Goal: Find specific page/section: Find specific page/section

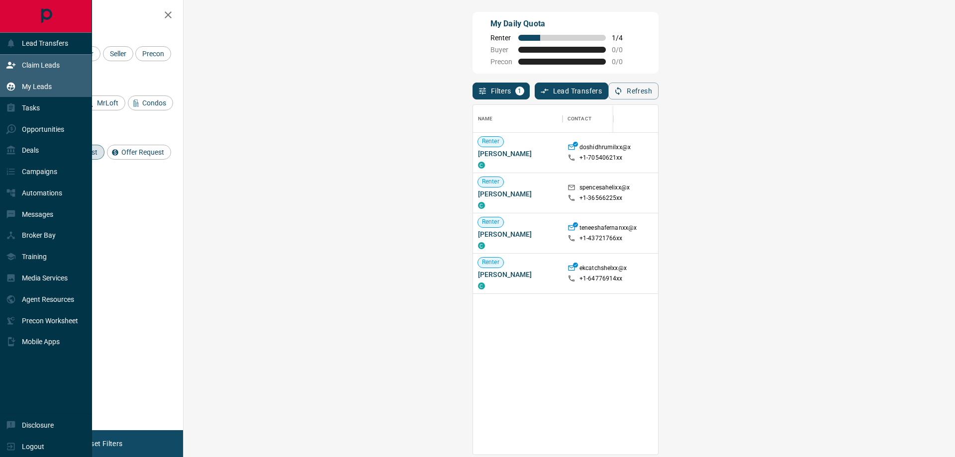
scroll to position [342, 742]
click at [41, 87] on p "My Leads" at bounding box center [37, 87] width 30 height 8
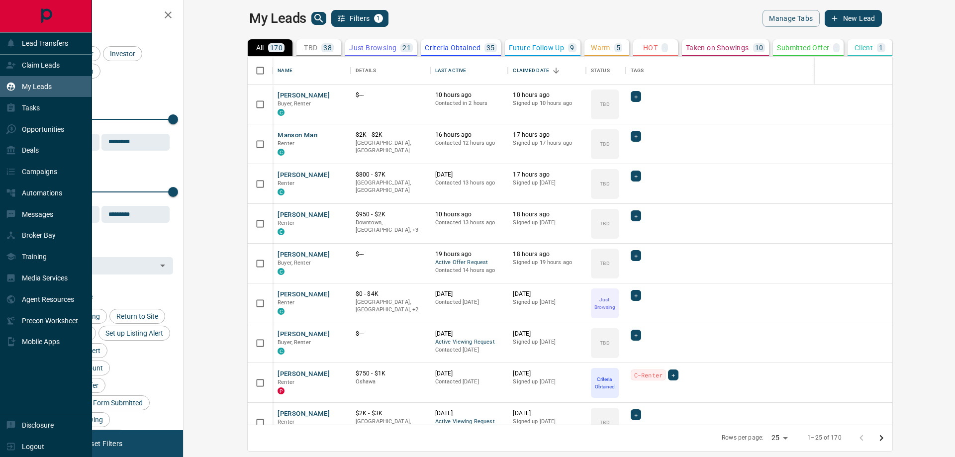
scroll to position [361, 759]
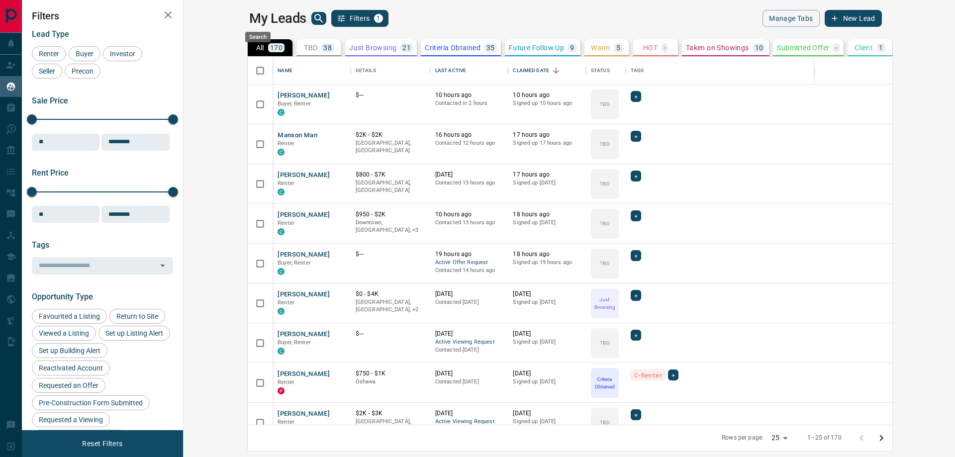
click at [313, 16] on icon "search button" at bounding box center [319, 18] width 12 height 12
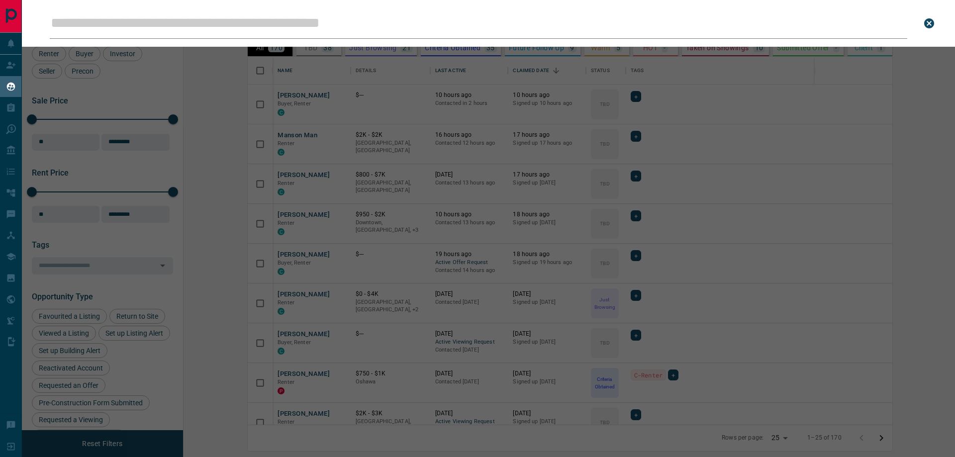
click at [256, 27] on input "Leads Search Bar" at bounding box center [478, 23] width 857 height 31
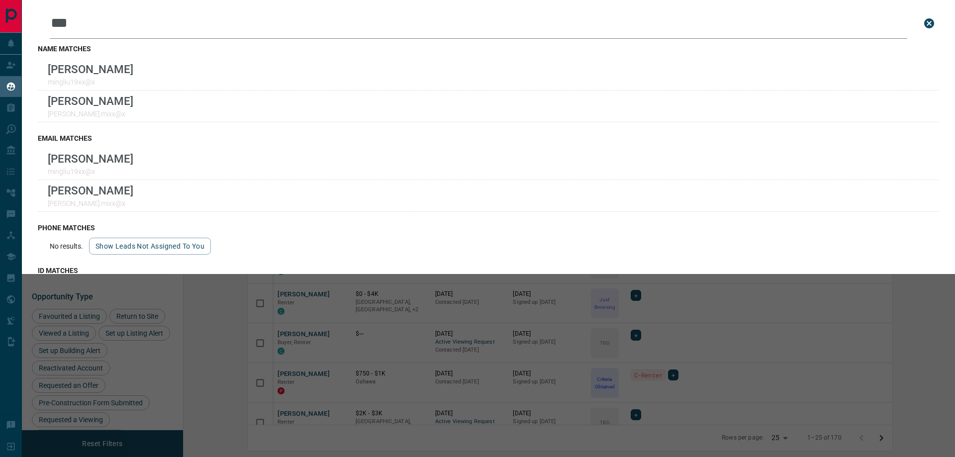
type input "****"
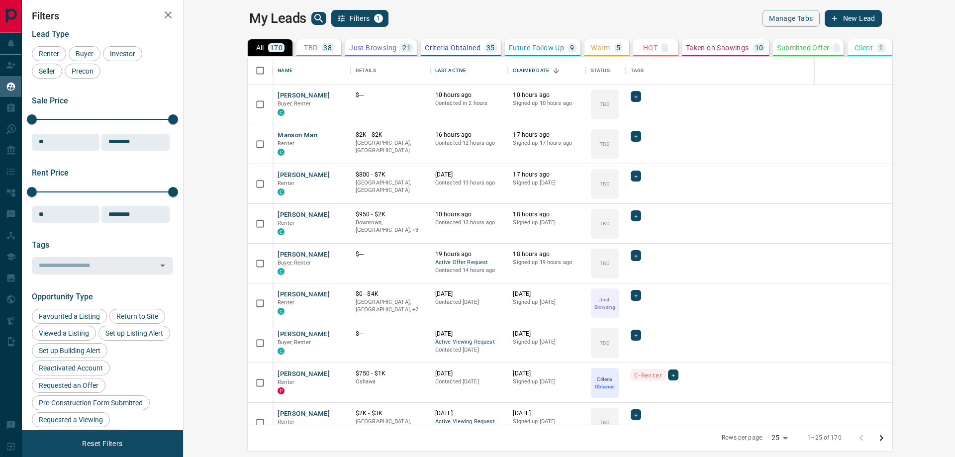
click at [266, 17] on div "My Leads Filters 1" at bounding box center [407, 18] width 316 height 17
click at [314, 16] on icon "search button" at bounding box center [318, 18] width 8 height 8
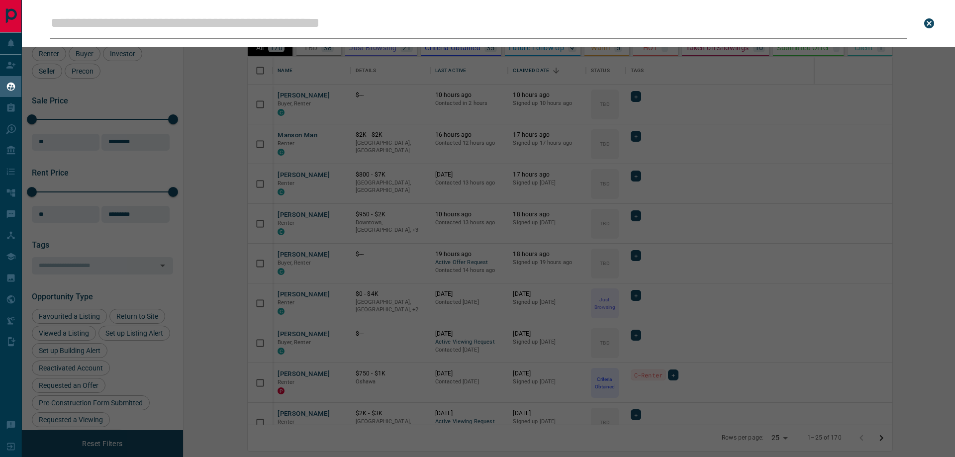
click at [267, 26] on input "Leads Search Bar" at bounding box center [478, 23] width 857 height 31
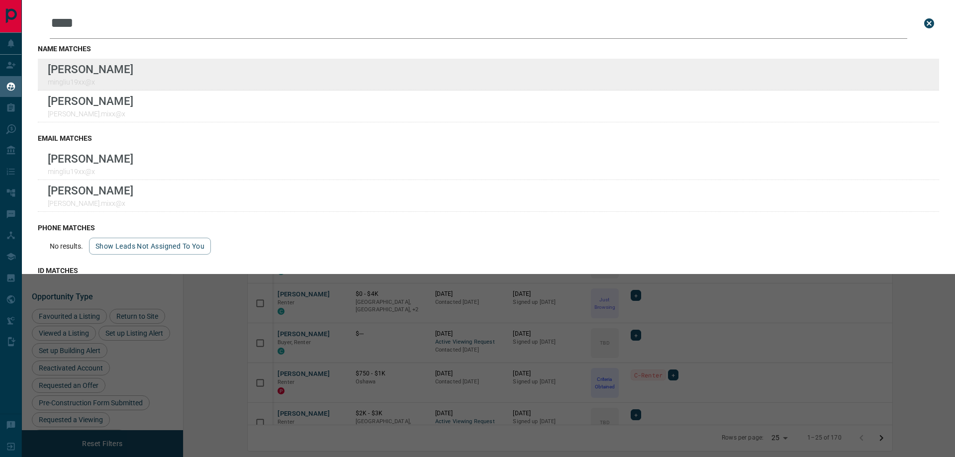
type input "****"
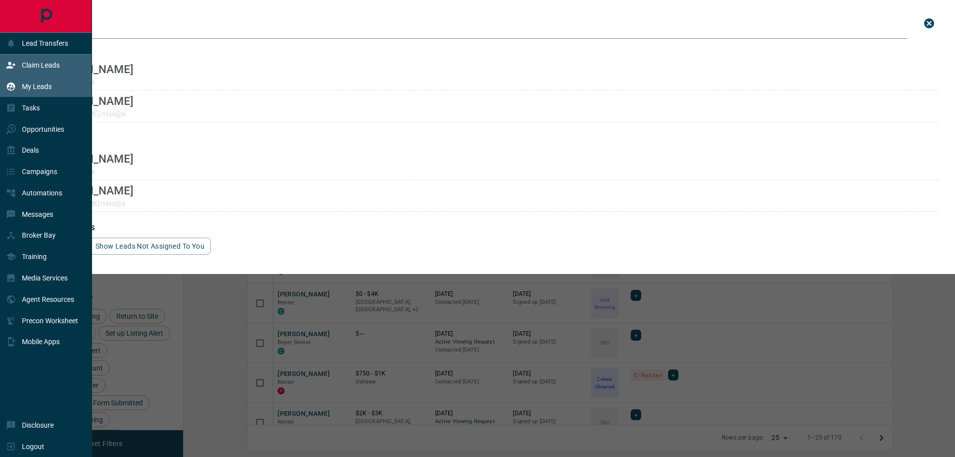
click at [31, 68] on p "Claim Leads" at bounding box center [41, 65] width 38 height 8
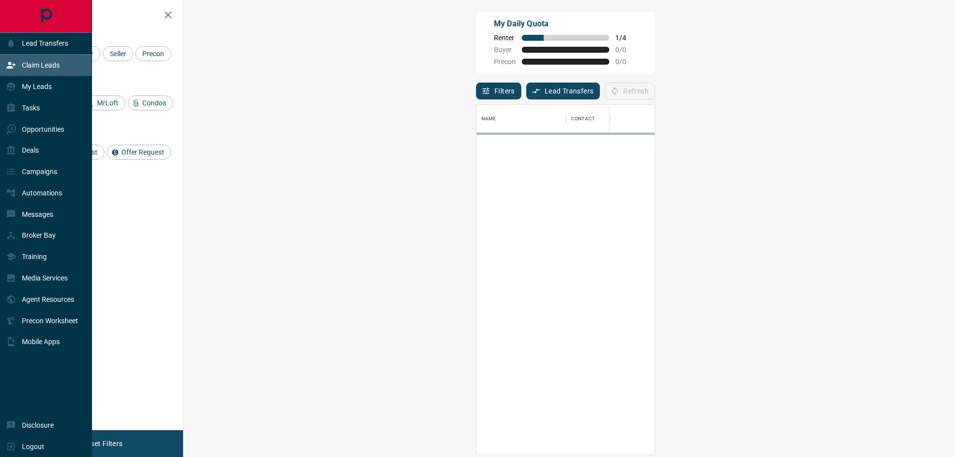
scroll to position [342, 742]
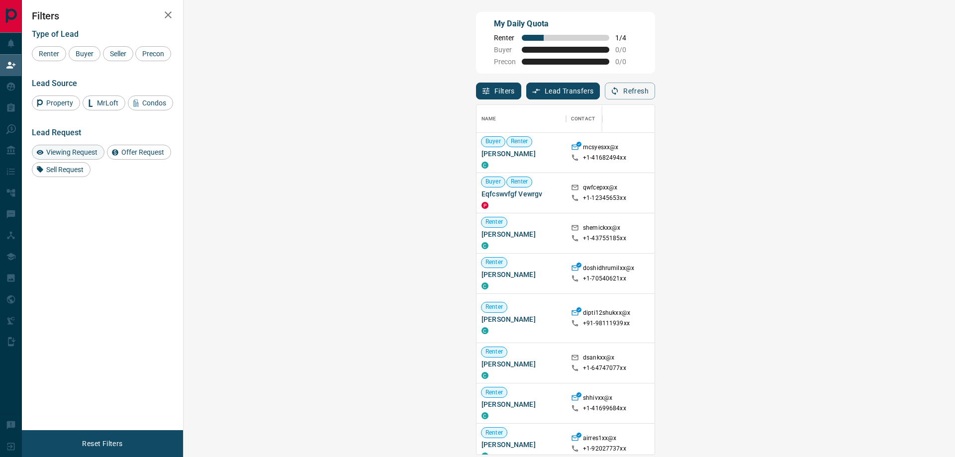
click at [83, 156] on span "Viewing Request" at bounding box center [72, 152] width 58 height 8
